Goal: Task Accomplishment & Management: Manage account settings

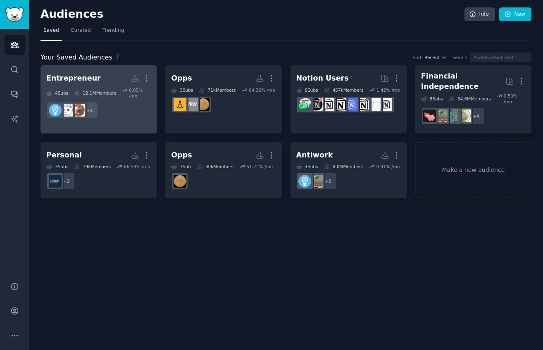
click at [132, 114] on dd "+ 1" at bounding box center [98, 110] width 105 height 23
click at [105, 74] on h2 "Entrepreneur More" at bounding box center [98, 78] width 105 height 14
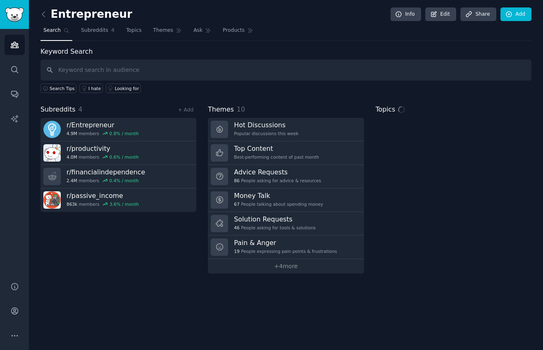
click at [93, 12] on h2 "Entrepreneur" at bounding box center [87, 14] width 92 height 13
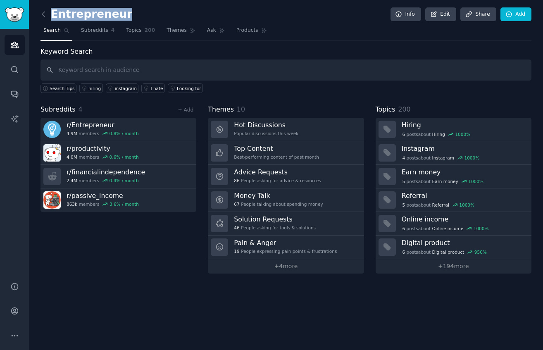
click at [93, 12] on h2 "Entrepreneur" at bounding box center [87, 14] width 92 height 13
click at [448, 15] on link "Edit" at bounding box center [440, 14] width 31 height 14
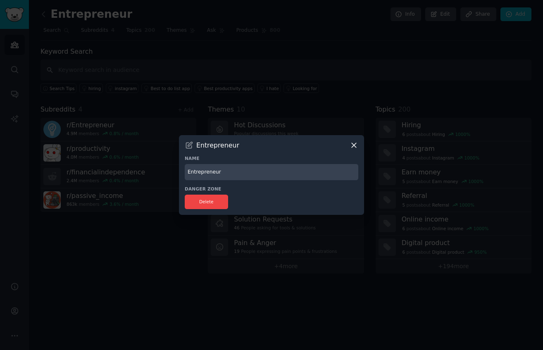
click at [236, 169] on input "Entrepreneur" at bounding box center [272, 172] width 174 height 16
type input "Personal Brand"
drag, startPoint x: 216, startPoint y: 206, endPoint x: 325, endPoint y: 192, distance: 110.0
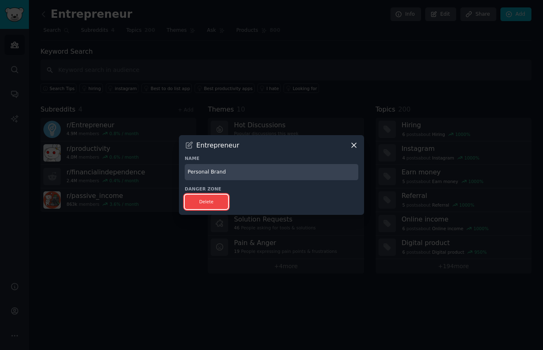
click at [327, 191] on div "Danger Zone Delete" at bounding box center [272, 197] width 174 height 23
click at [325, 192] on div "Danger Zone Delete" at bounding box center [272, 197] width 174 height 23
click at [382, 209] on div at bounding box center [271, 175] width 543 height 350
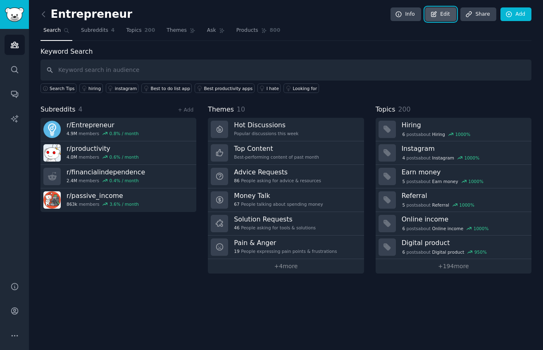
click at [445, 17] on link "Edit" at bounding box center [440, 14] width 31 height 14
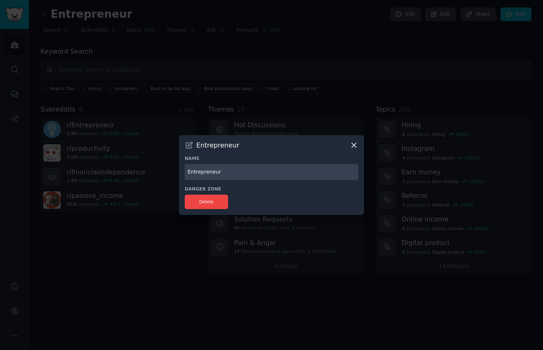
click at [239, 176] on input "Entrepreneur" at bounding box center [272, 172] width 174 height 16
type input "Peronsal Brand"
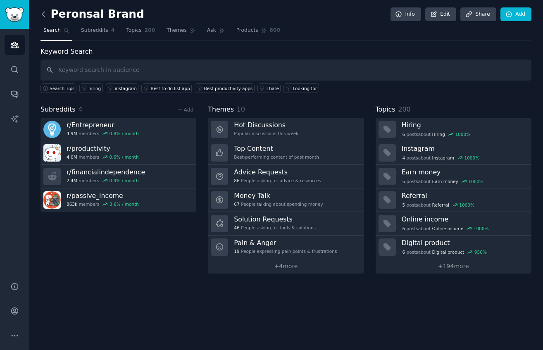
click at [40, 11] on icon at bounding box center [43, 14] width 9 height 9
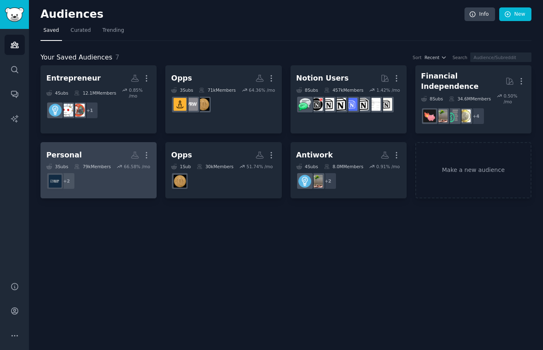
click at [123, 182] on dd "+ 2" at bounding box center [98, 181] width 105 height 23
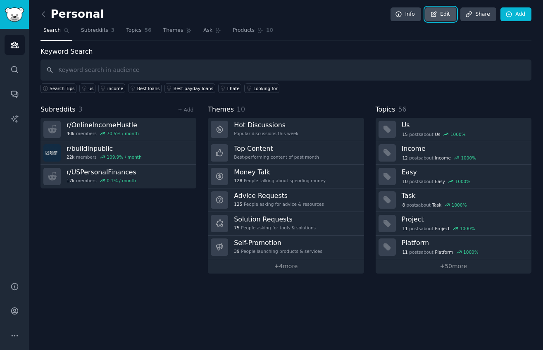
click at [446, 14] on link "Edit" at bounding box center [440, 14] width 31 height 14
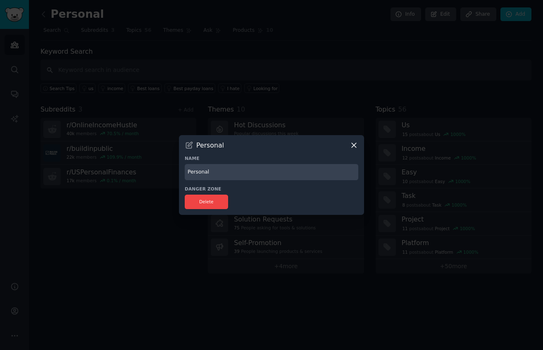
click at [205, 171] on input "Personal" at bounding box center [272, 172] width 174 height 16
click at [218, 171] on input "Personal" at bounding box center [272, 172] width 174 height 16
type input "Personal Interests"
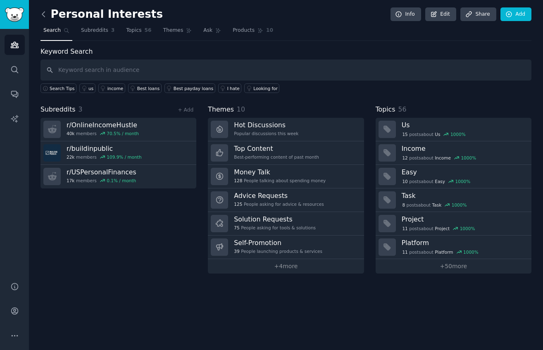
click at [45, 18] on icon at bounding box center [43, 14] width 9 height 9
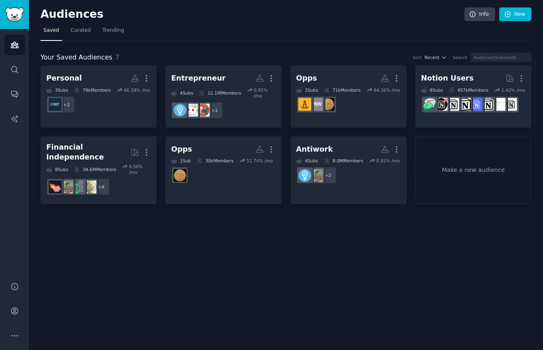
click at [347, 136] on div "Personal More 3 Sub s 79k Members 66.58 % /mo + 2 Entrepreneur More 4 Sub s 12.…" at bounding box center [286, 134] width 491 height 139
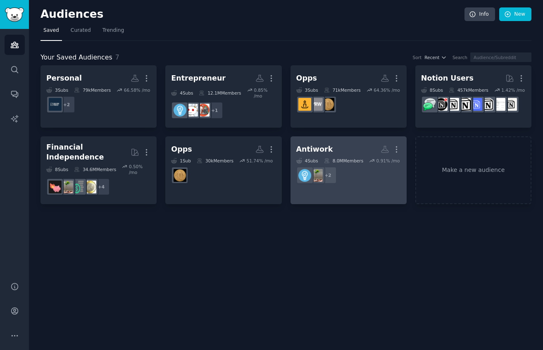
click at [344, 151] on h2 "Antiwork More" at bounding box center [348, 149] width 105 height 14
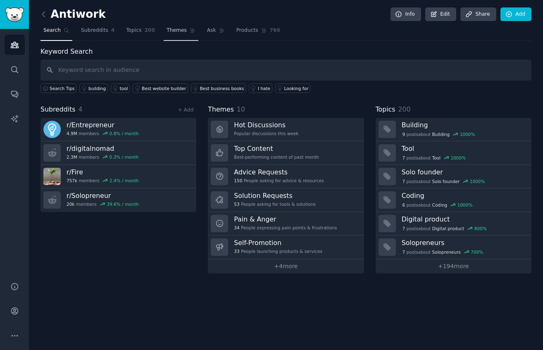
click at [181, 29] on span "Themes" at bounding box center [177, 30] width 20 height 7
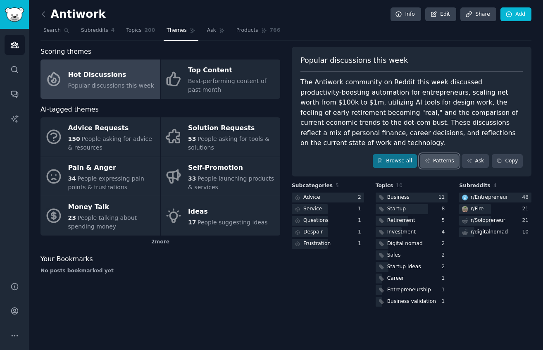
click at [440, 154] on link "Patterns" at bounding box center [439, 161] width 39 height 14
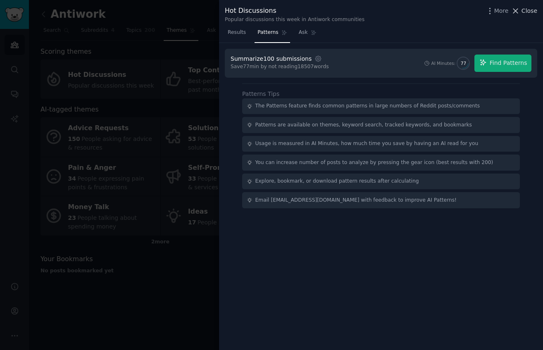
click at [528, 7] on span "Close" at bounding box center [530, 11] width 16 height 9
click at [63, 21] on div at bounding box center [271, 175] width 543 height 350
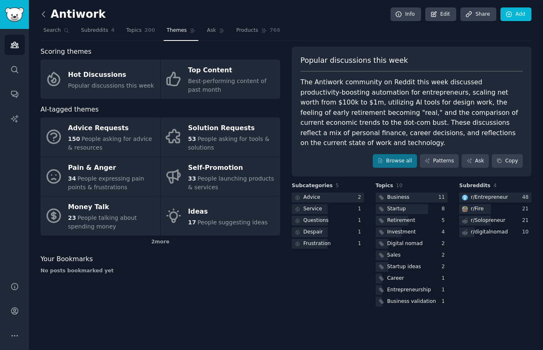
click at [42, 12] on icon at bounding box center [43, 14] width 9 height 9
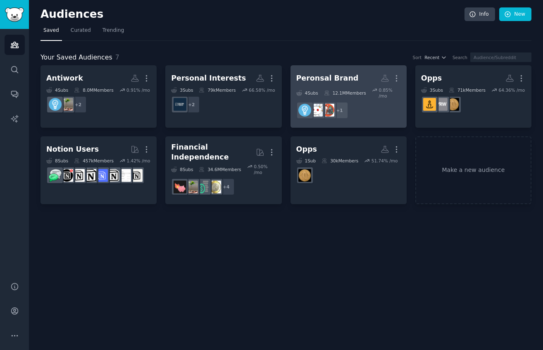
click at [376, 81] on h2 "Peronsal Brand More" at bounding box center [348, 78] width 105 height 14
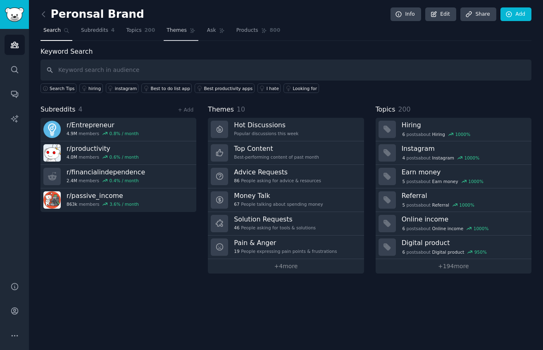
click at [179, 33] on span "Themes" at bounding box center [177, 30] width 20 height 7
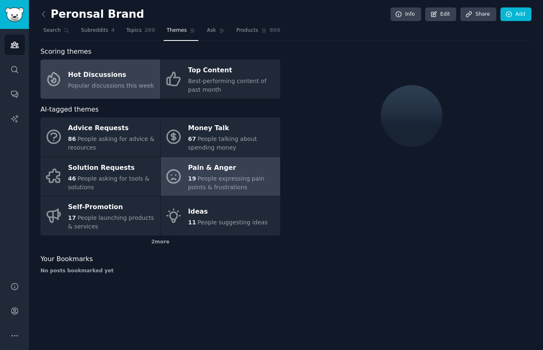
click at [187, 171] on link "Pain & Anger 19 People expressing pain points & frustrations" at bounding box center [221, 176] width 120 height 39
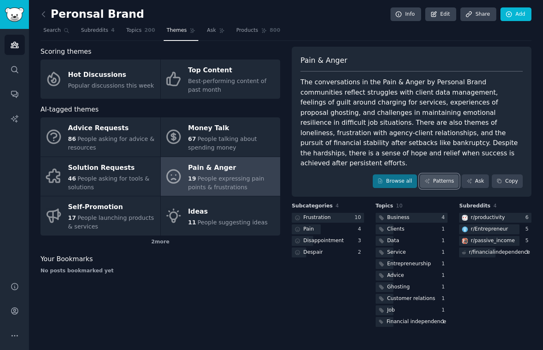
click at [450, 174] on link "Patterns" at bounding box center [439, 181] width 39 height 14
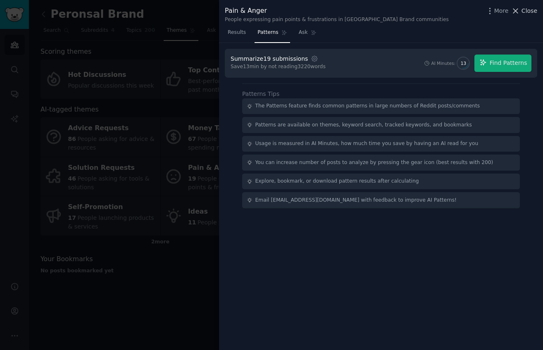
click at [519, 10] on icon at bounding box center [515, 11] width 9 height 9
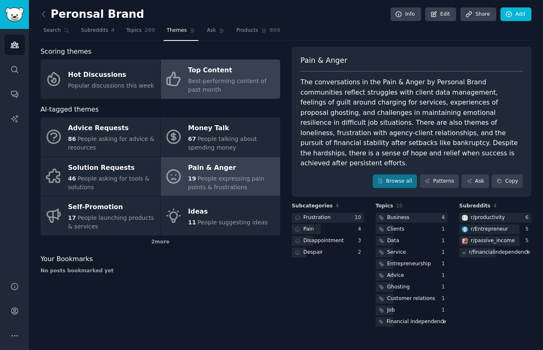
click at [213, 88] on div "Best-performing content of past month" at bounding box center [232, 85] width 88 height 17
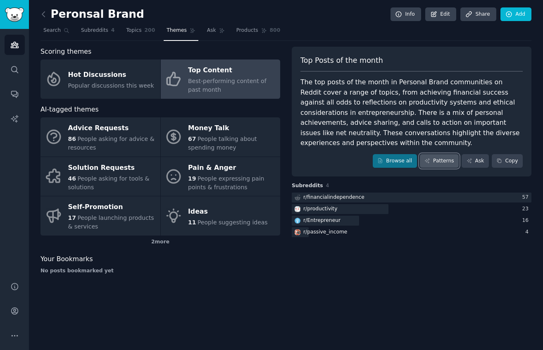
click at [437, 161] on link "Patterns" at bounding box center [439, 161] width 39 height 14
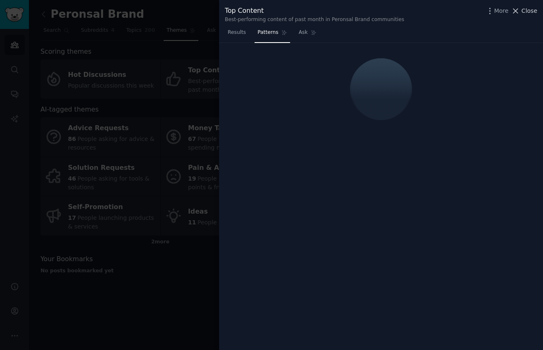
click at [531, 12] on span "Close" at bounding box center [530, 11] width 16 height 9
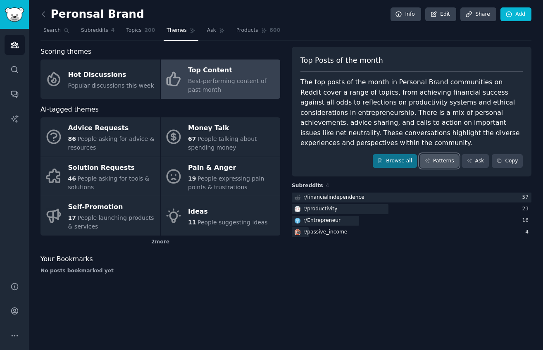
click at [439, 157] on link "Patterns" at bounding box center [439, 161] width 39 height 14
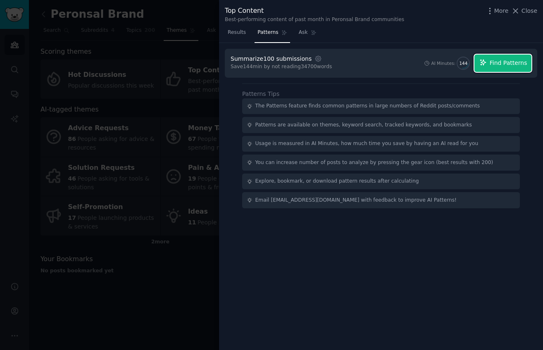
click at [485, 63] on icon "button" at bounding box center [483, 62] width 7 height 7
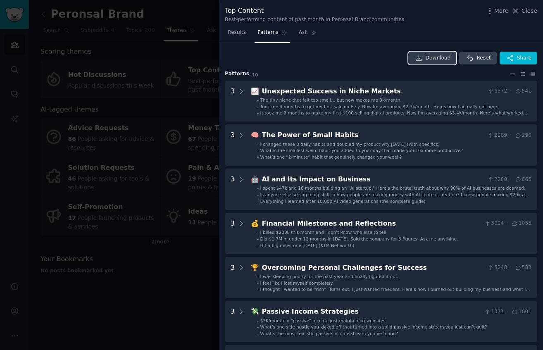
click at [439, 56] on span "Download" at bounding box center [438, 58] width 25 height 7
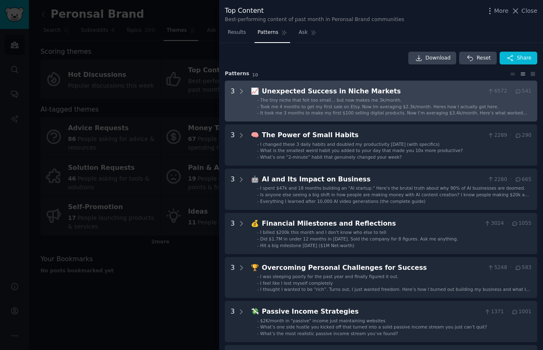
click at [322, 104] on div "Took me 4 months to get my first sale on Etsy. Now Im averaging $2.3k/month. He…" at bounding box center [379, 107] width 239 height 6
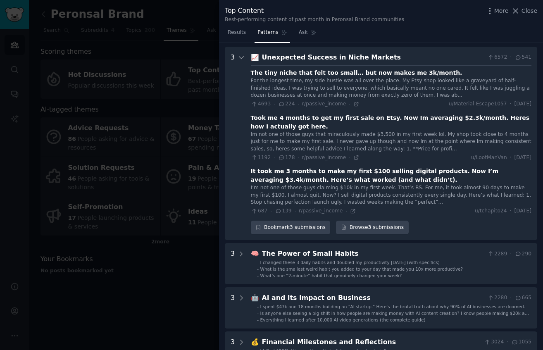
scroll to position [38, 0]
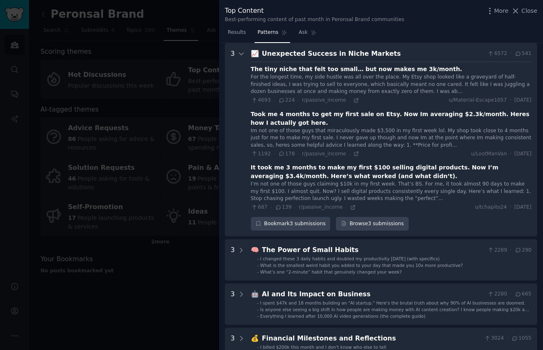
click at [333, 51] on div "Unexpected Success in Niche Markets" at bounding box center [373, 54] width 222 height 10
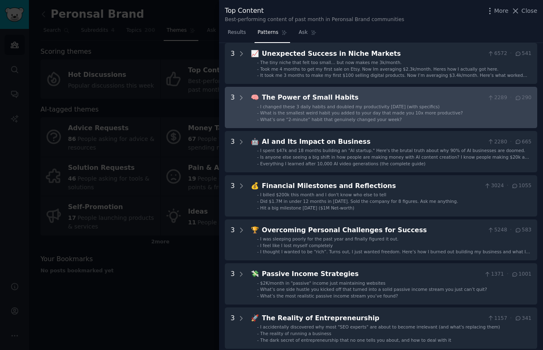
click at [322, 105] on span "I changed these 3 daily habits and doubled my productivity in 30 days (with spe…" at bounding box center [349, 106] width 179 height 5
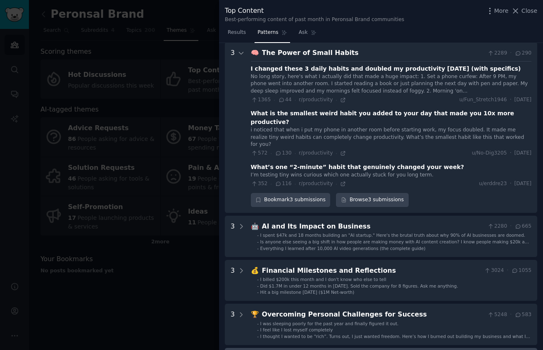
scroll to position [43, 0]
